Goal: Browse casually: Explore the website without a specific task or goal

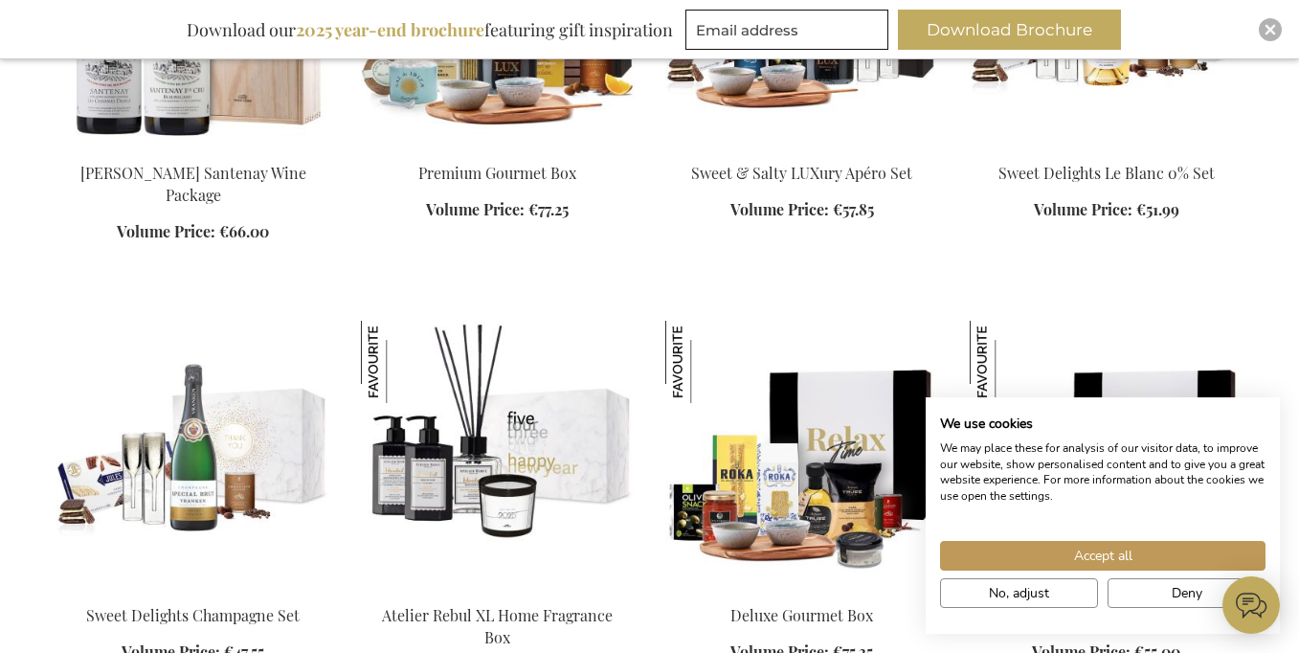
scroll to position [2319, 0]
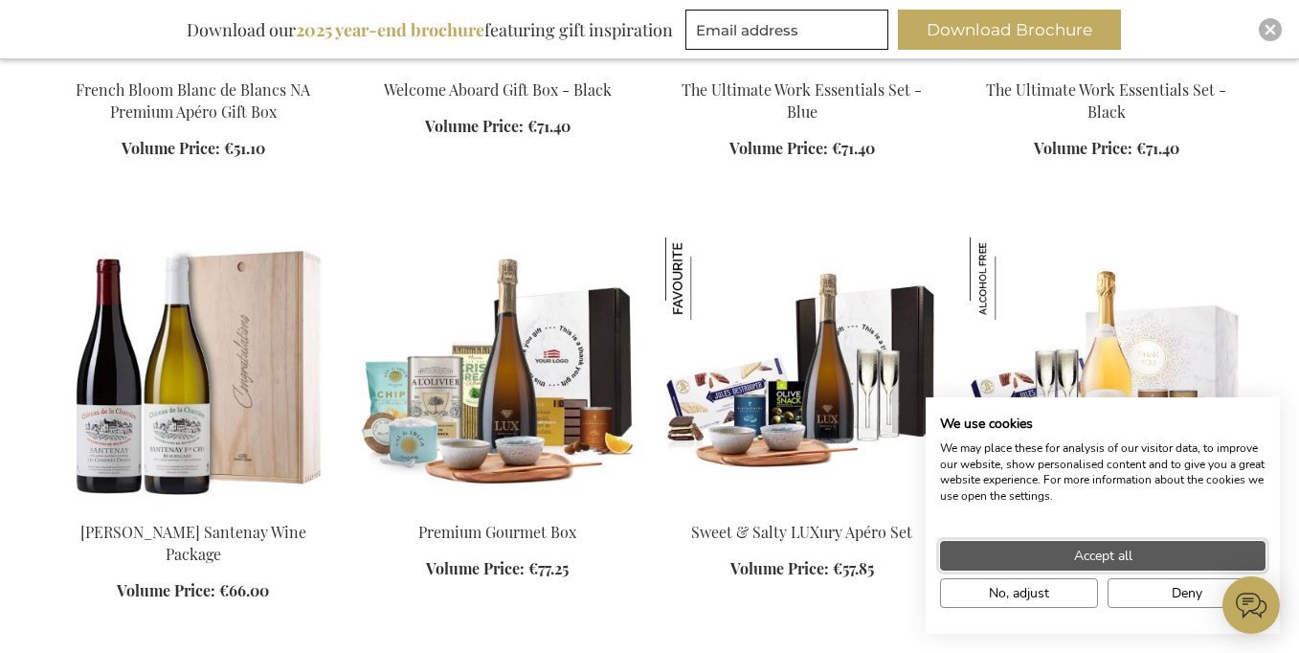
click at [1103, 558] on span "Accept all" at bounding box center [1103, 556] width 58 height 20
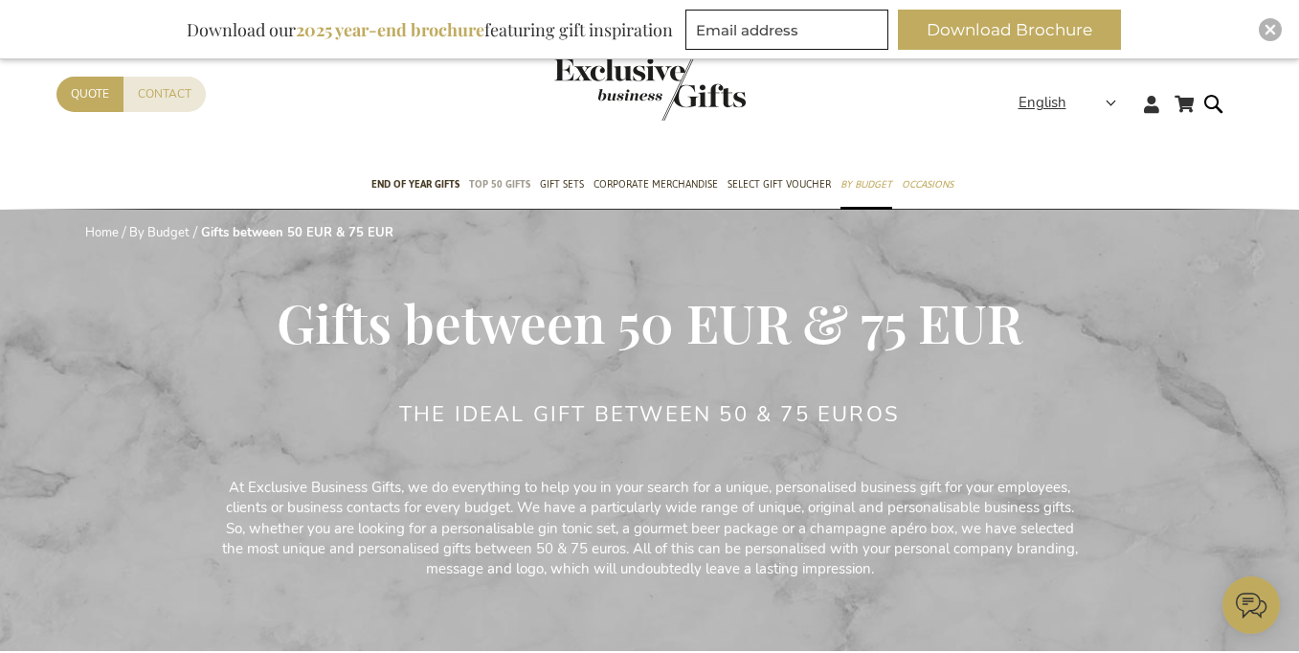
click at [507, 185] on span "TOP 50 Gifts" at bounding box center [499, 184] width 61 height 20
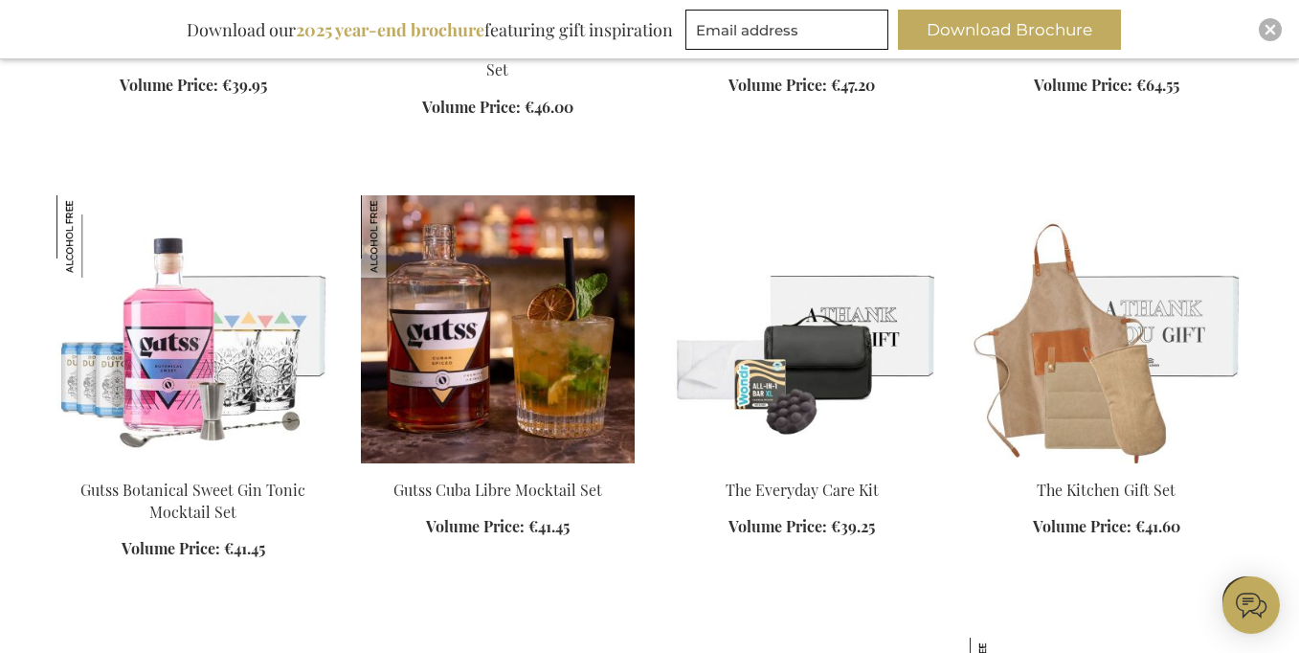
scroll to position [2030, 0]
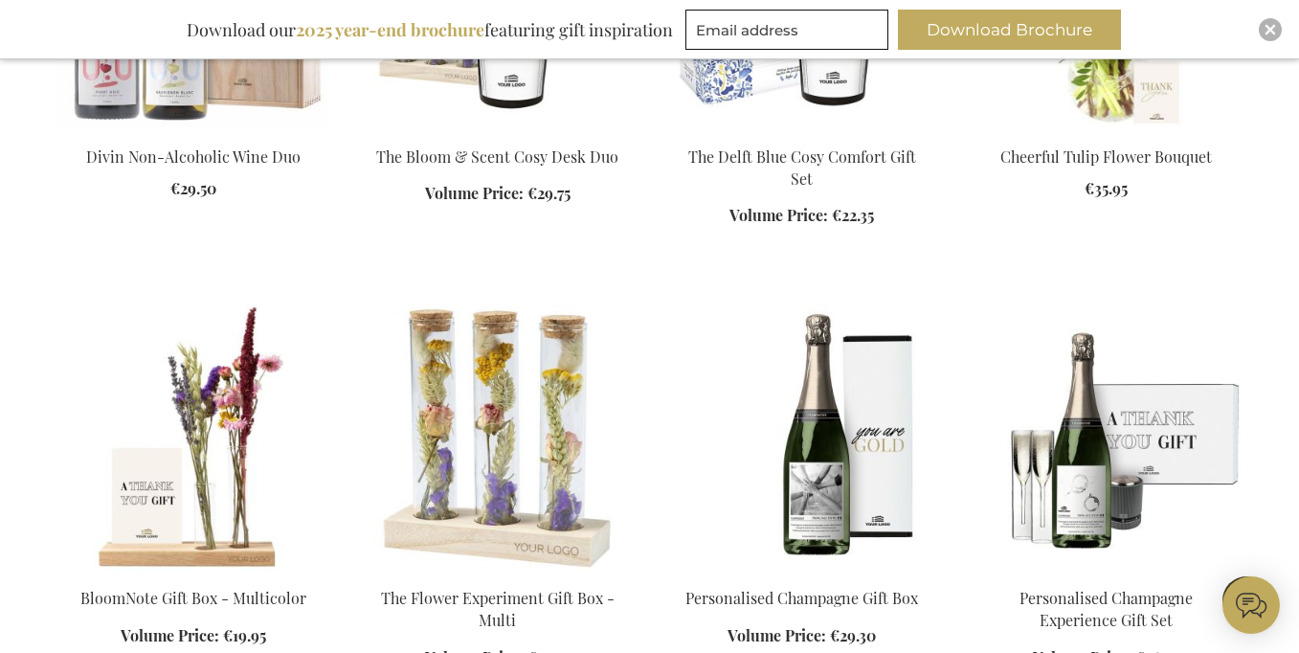
scroll to position [3493, 0]
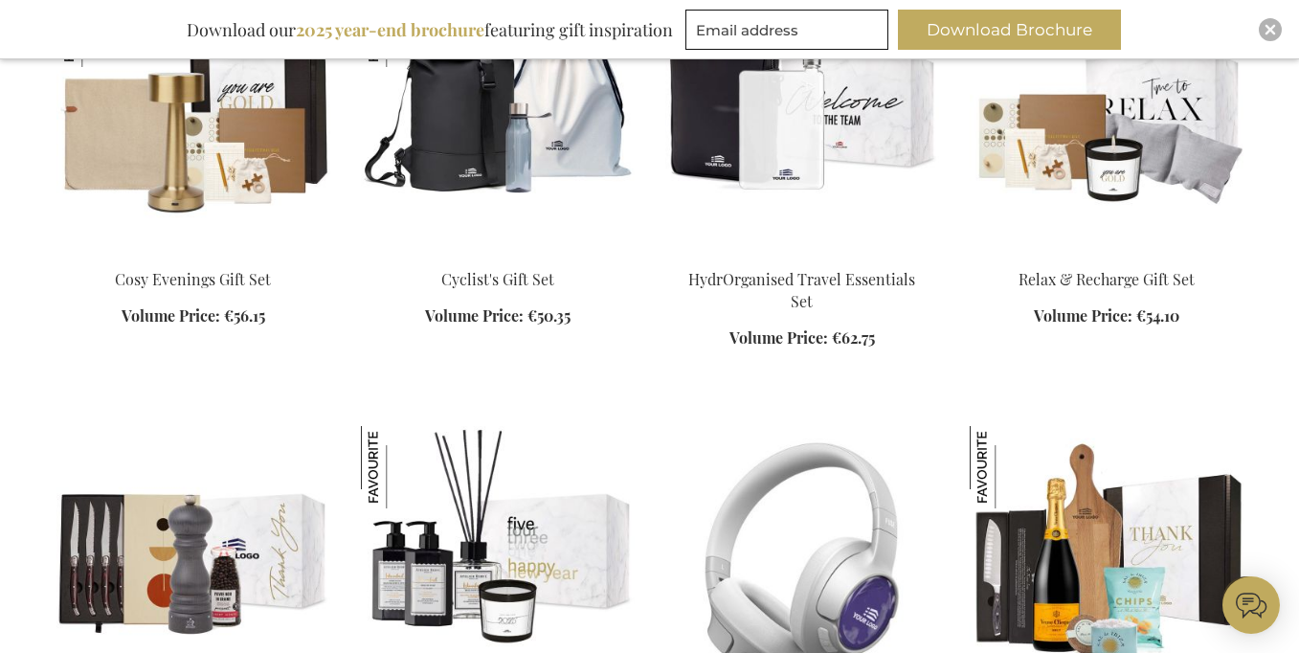
scroll to position [5905, 0]
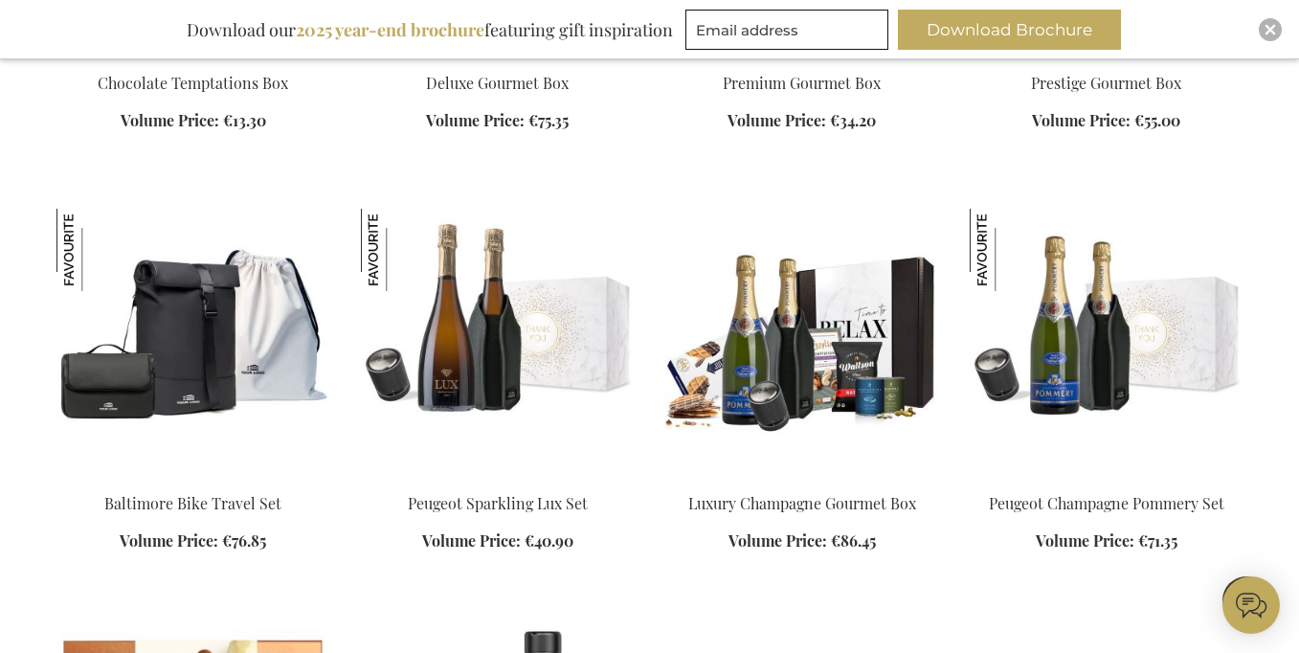
scroll to position [7041, 0]
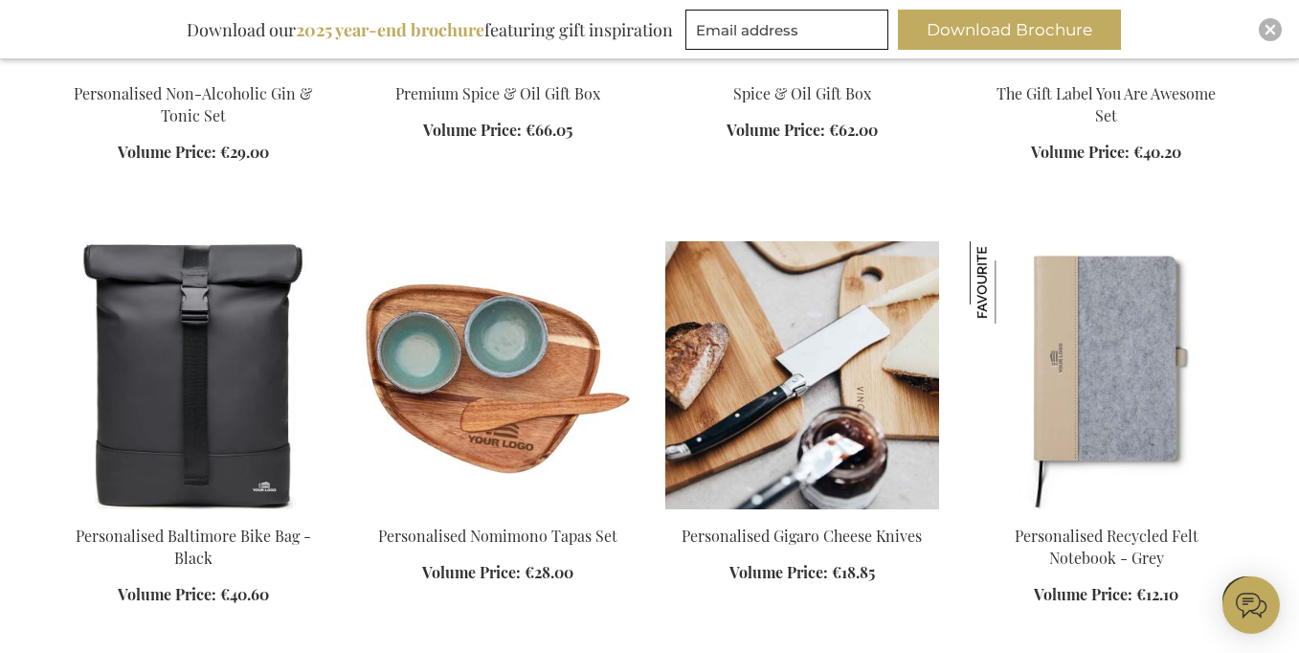
scroll to position [8110, 0]
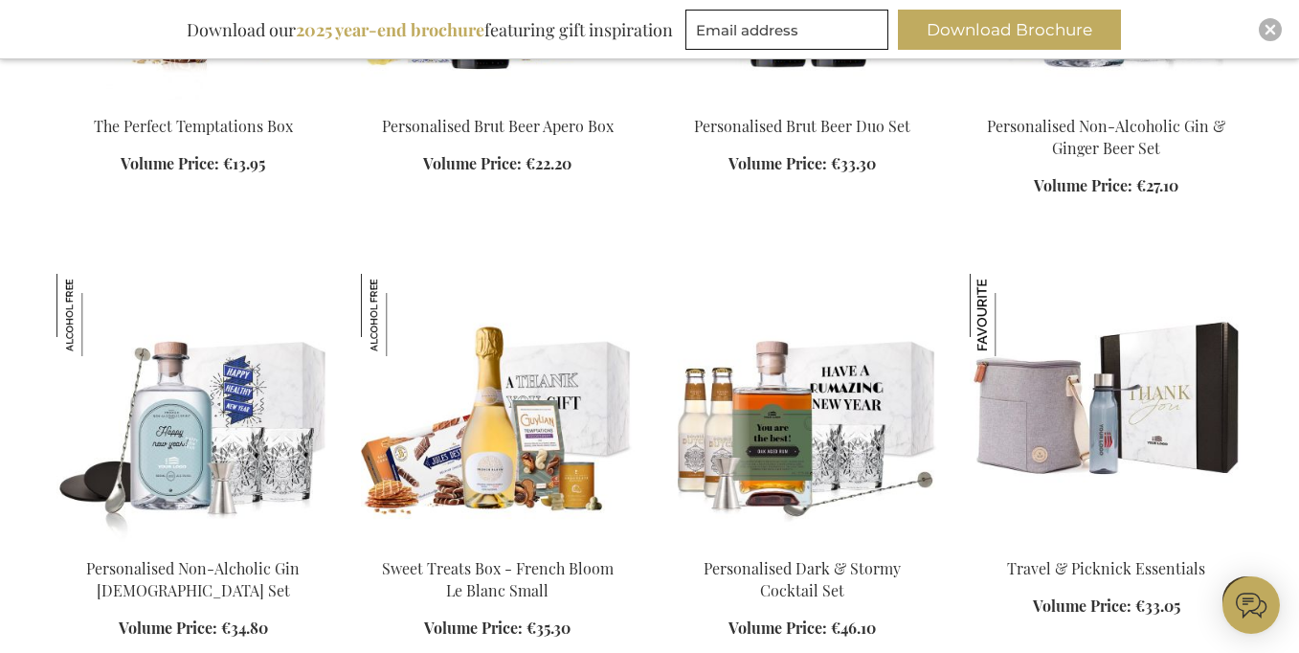
scroll to position [9544, 0]
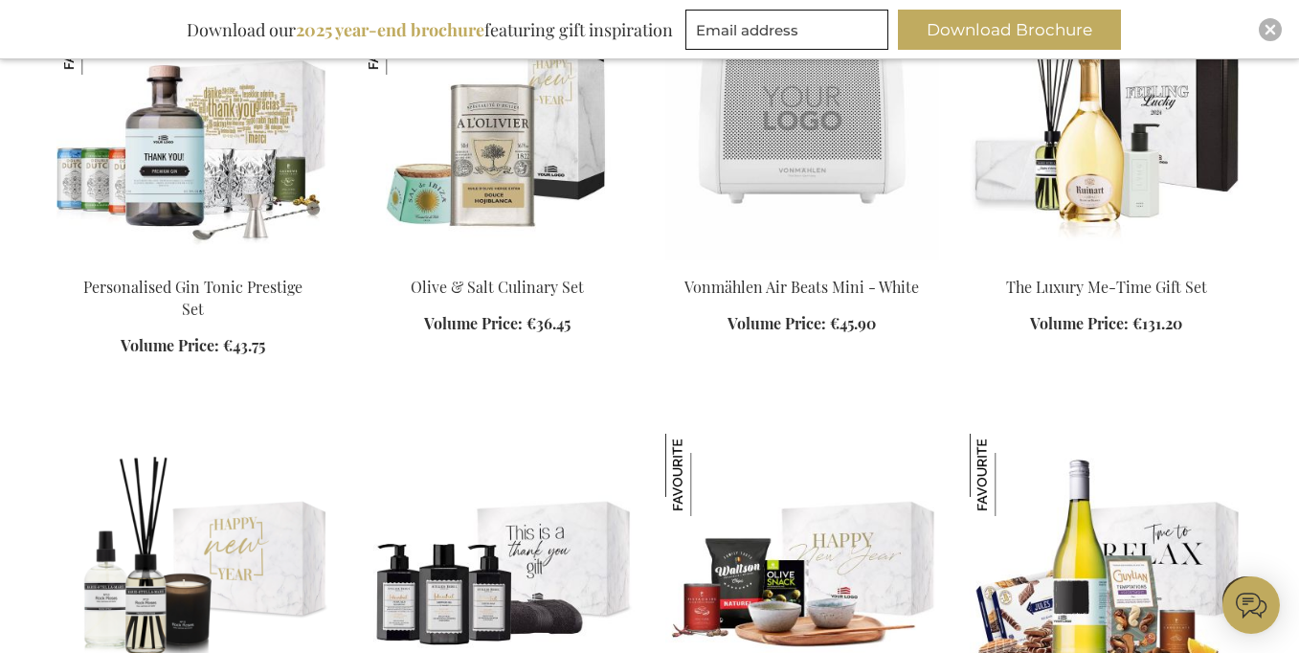
scroll to position [10566, 0]
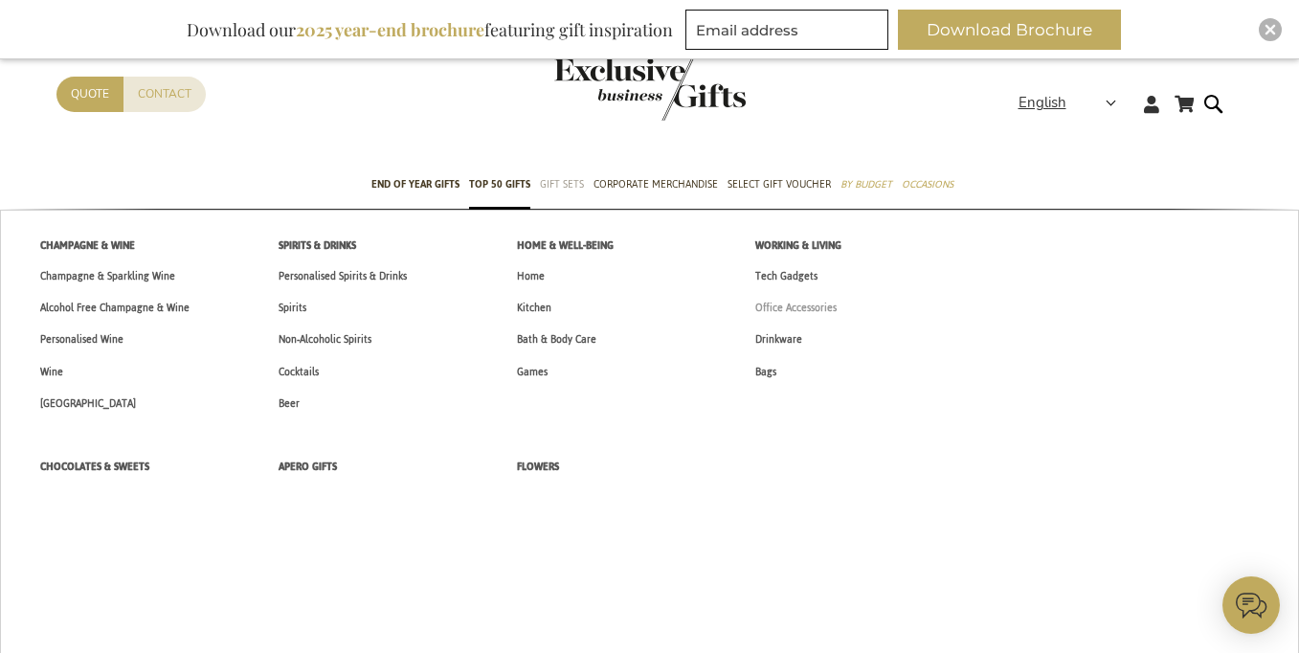
click at [813, 304] on span "Office Accessories" at bounding box center [795, 308] width 81 height 20
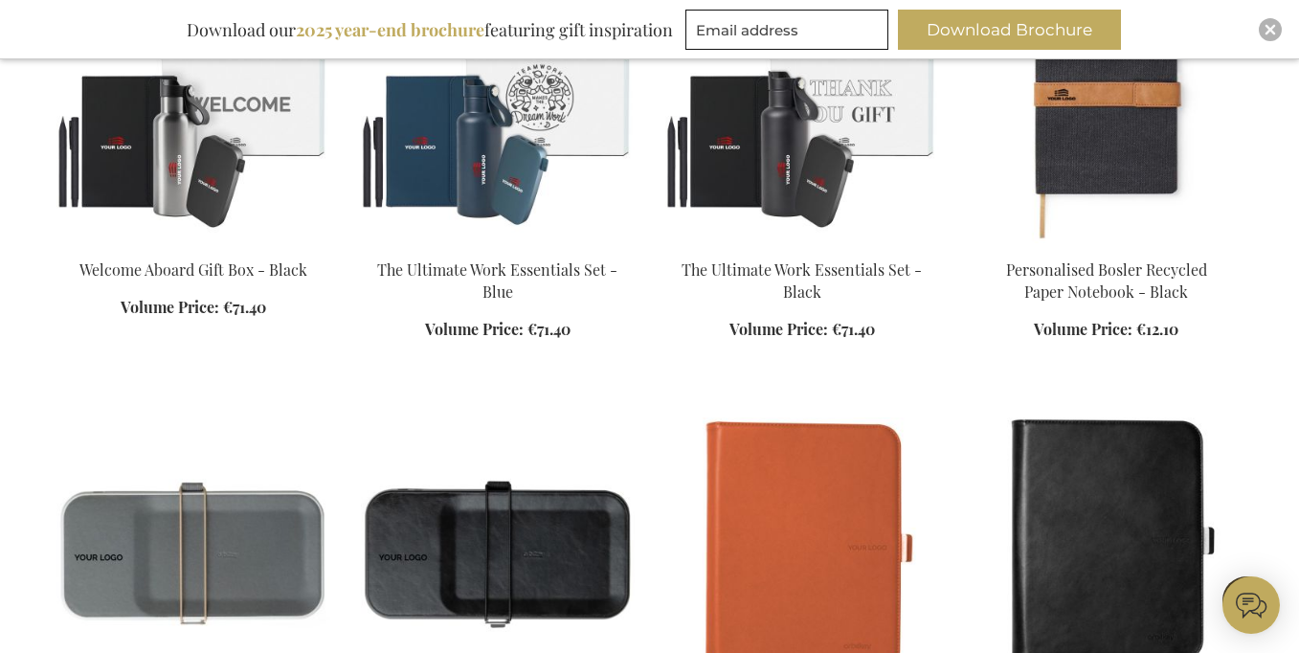
scroll to position [1753, 0]
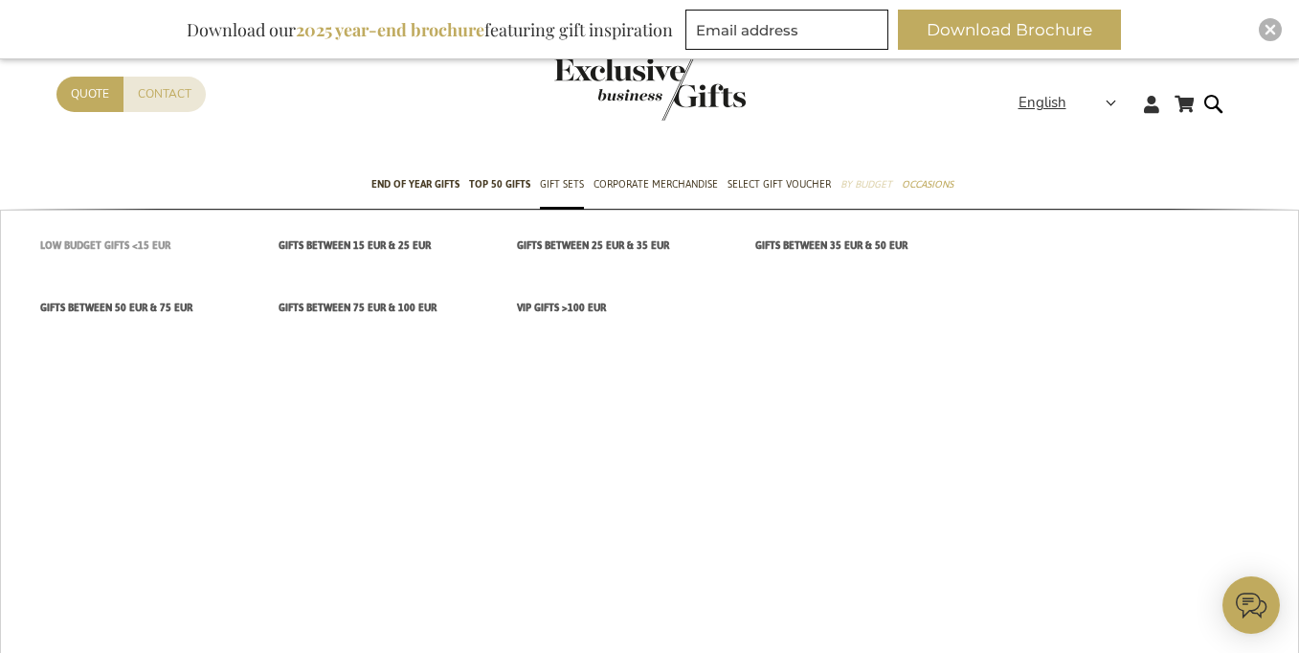
click at [137, 246] on span "Low budget gifts <15 EUR" at bounding box center [105, 246] width 130 height 20
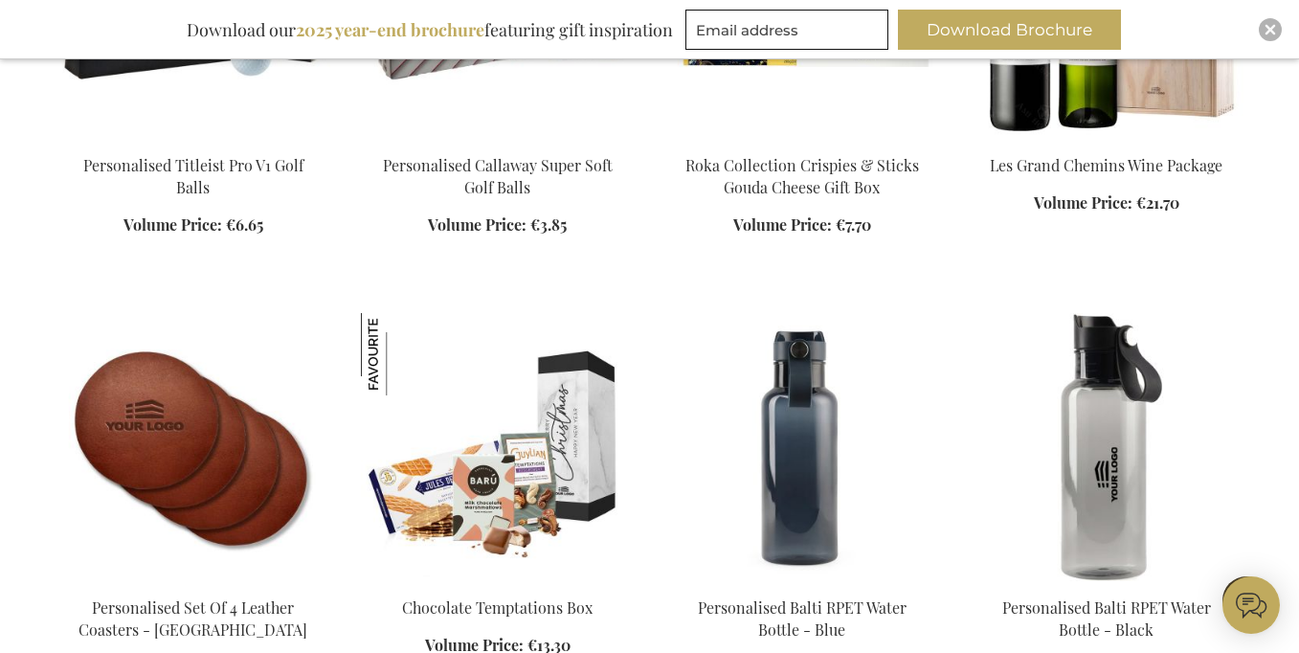
scroll to position [1444, 0]
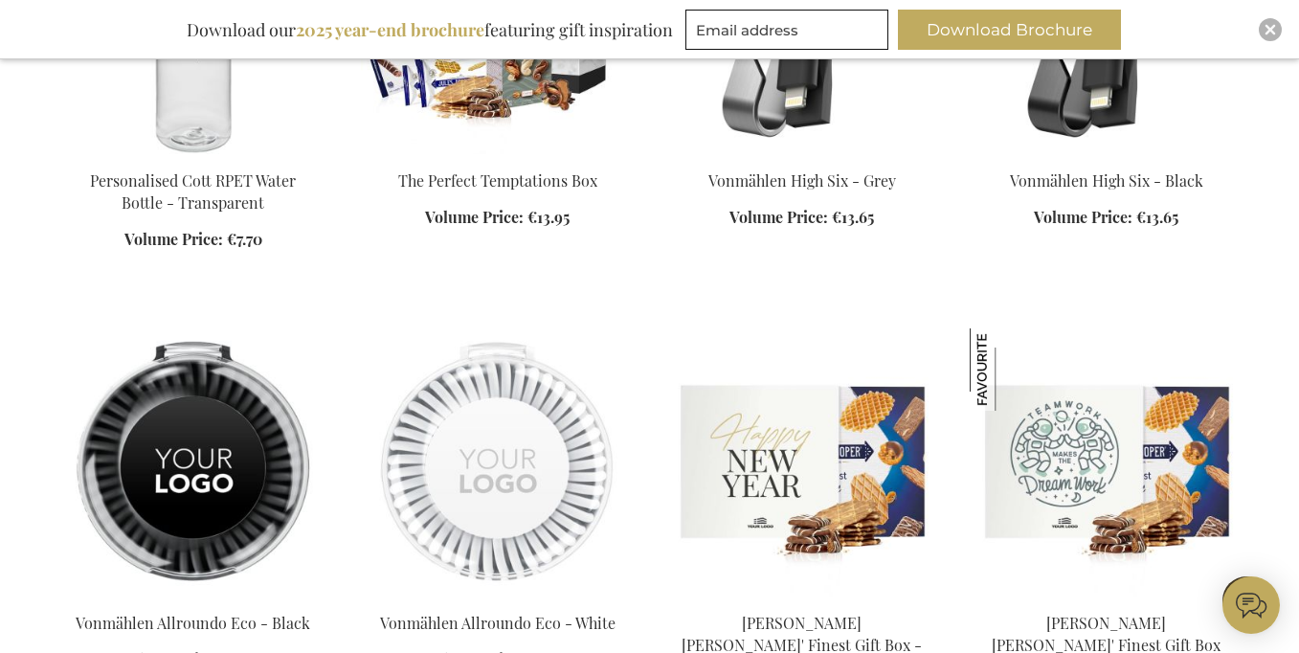
scroll to position [2821, 0]
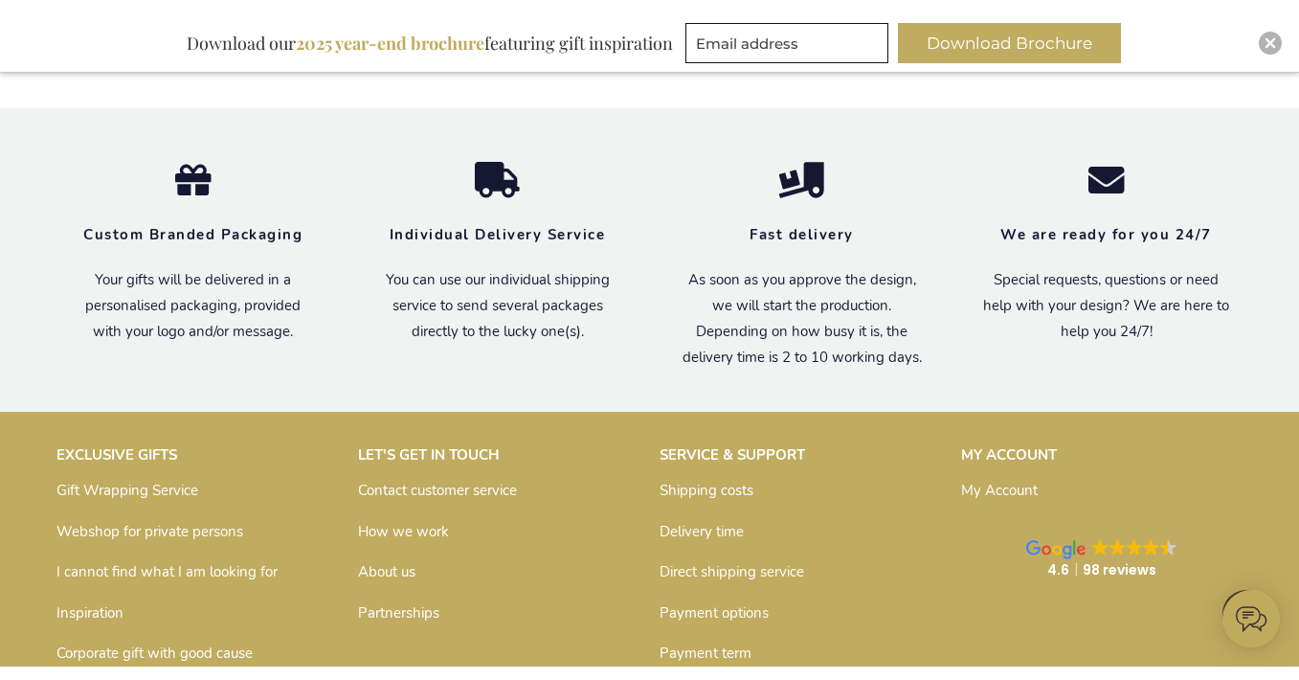
scroll to position [4291, 0]
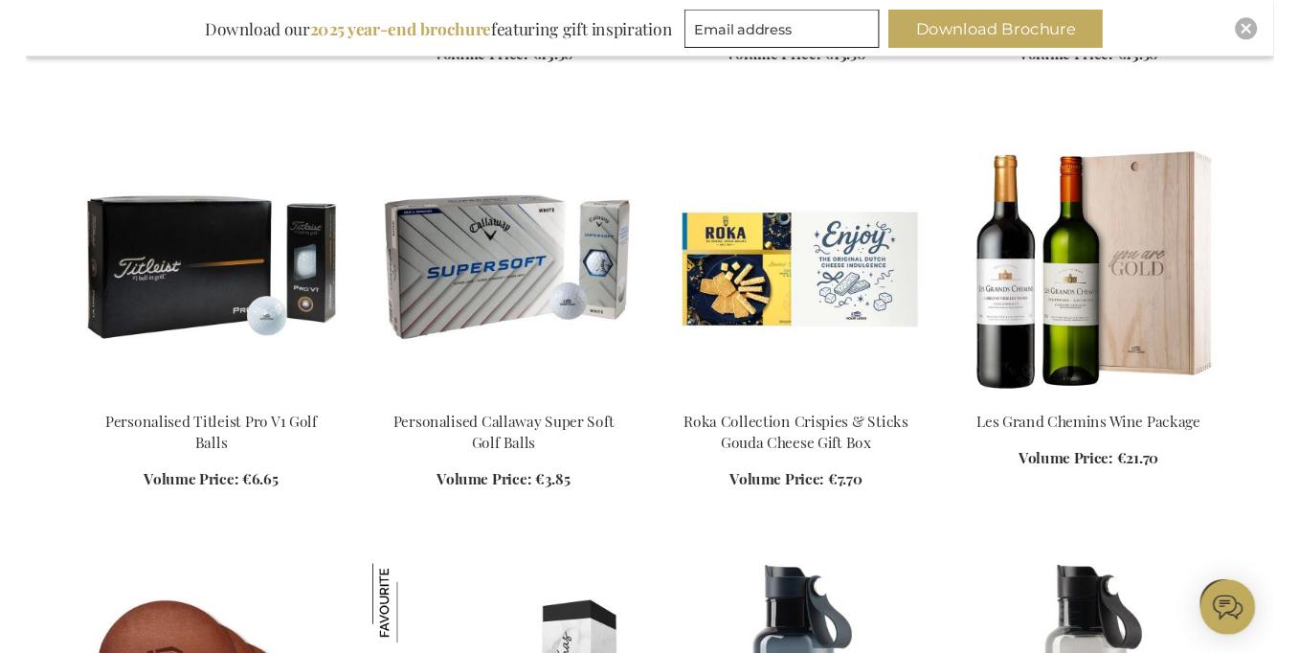
scroll to position [480, 0]
